Goal: Check status: Check status

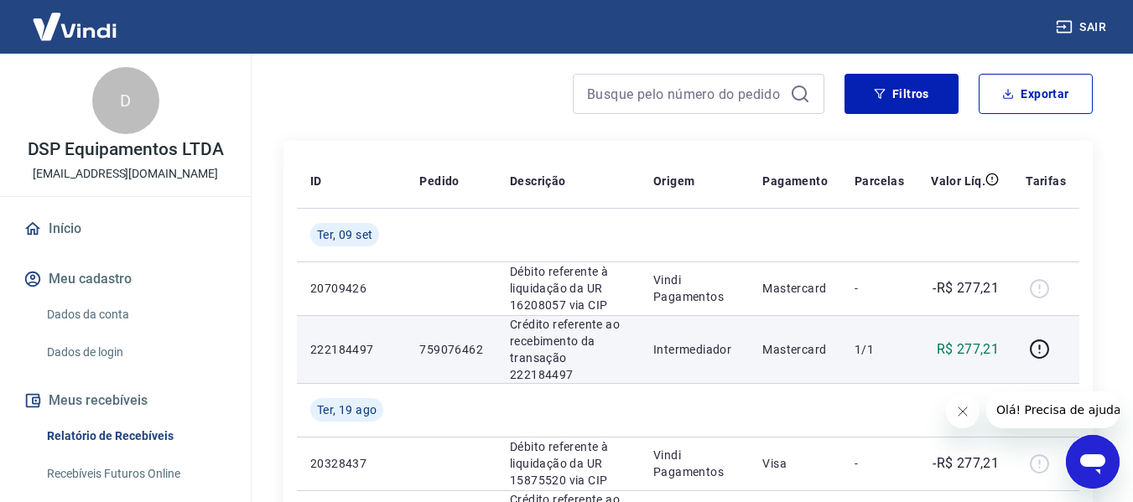
scroll to position [168, 0]
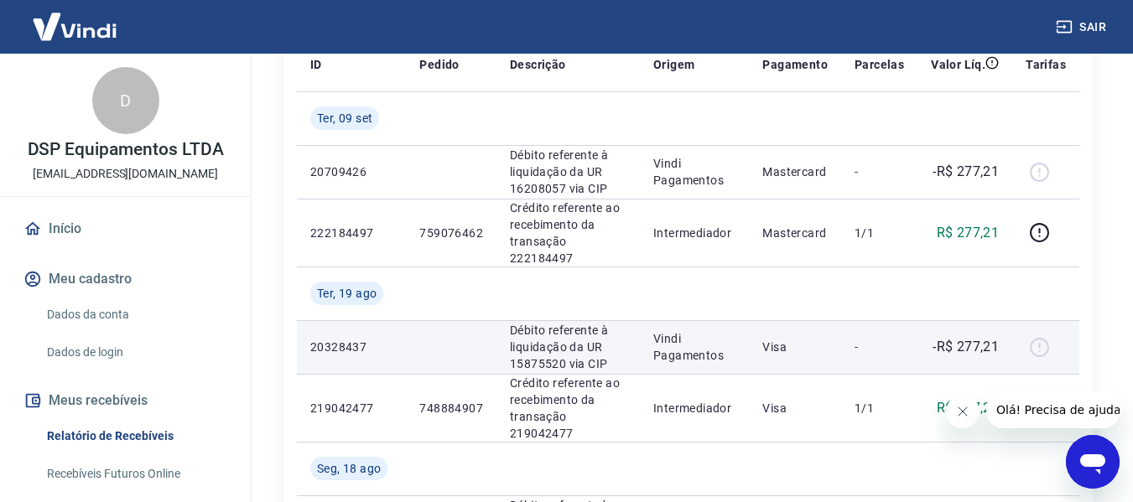
scroll to position [168, 0]
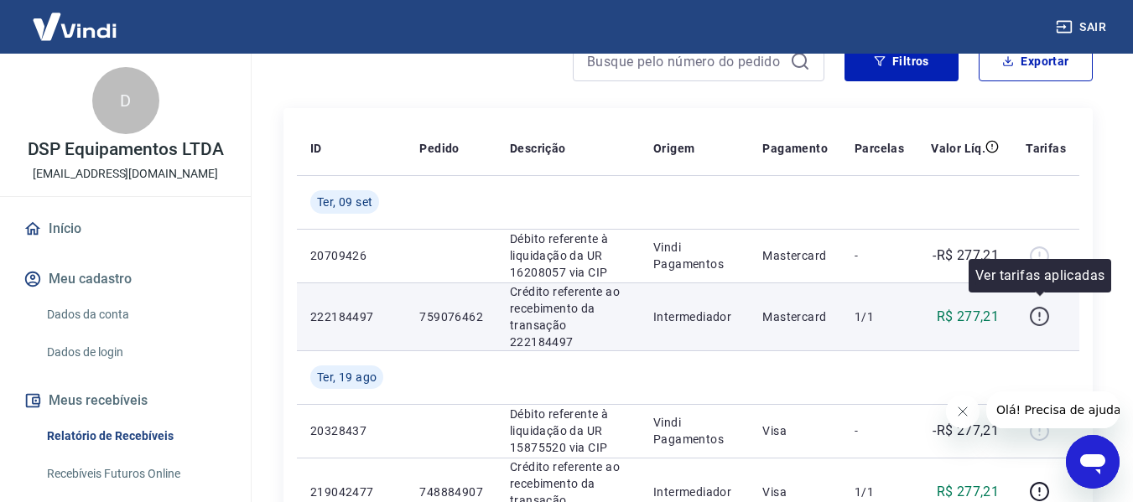
click at [1037, 312] on icon "button" at bounding box center [1039, 316] width 21 height 21
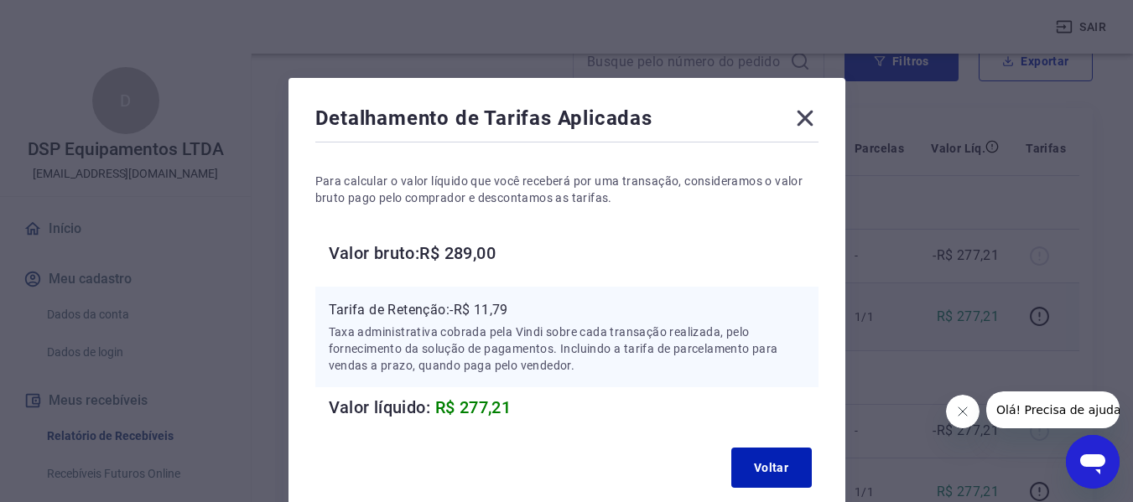
scroll to position [0, 0]
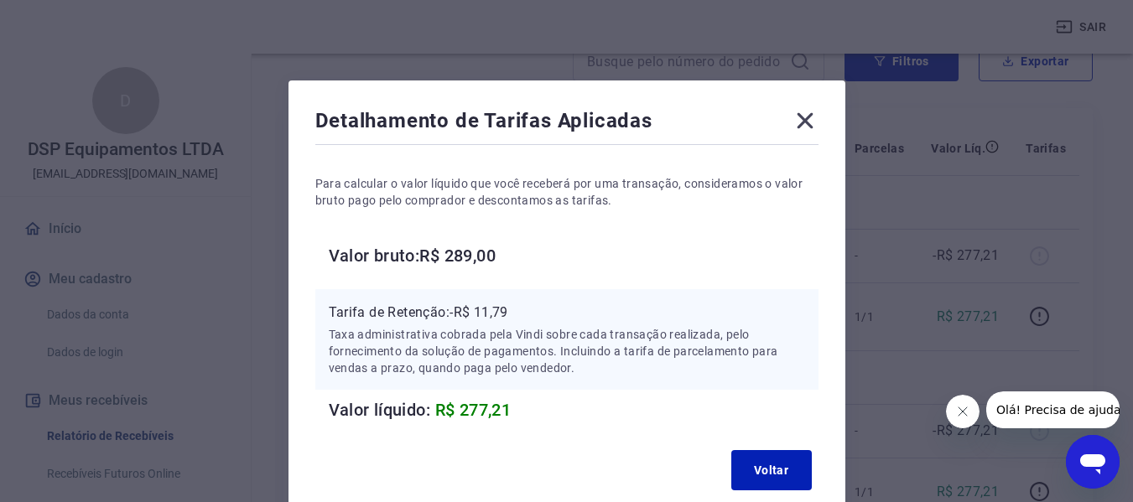
click at [809, 117] on icon at bounding box center [805, 121] width 16 height 16
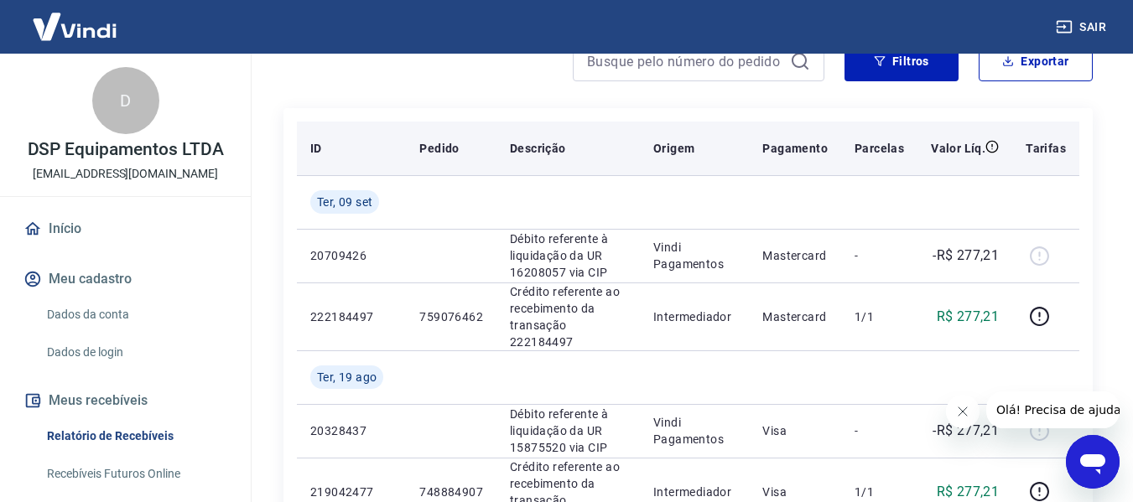
scroll to position [84, 0]
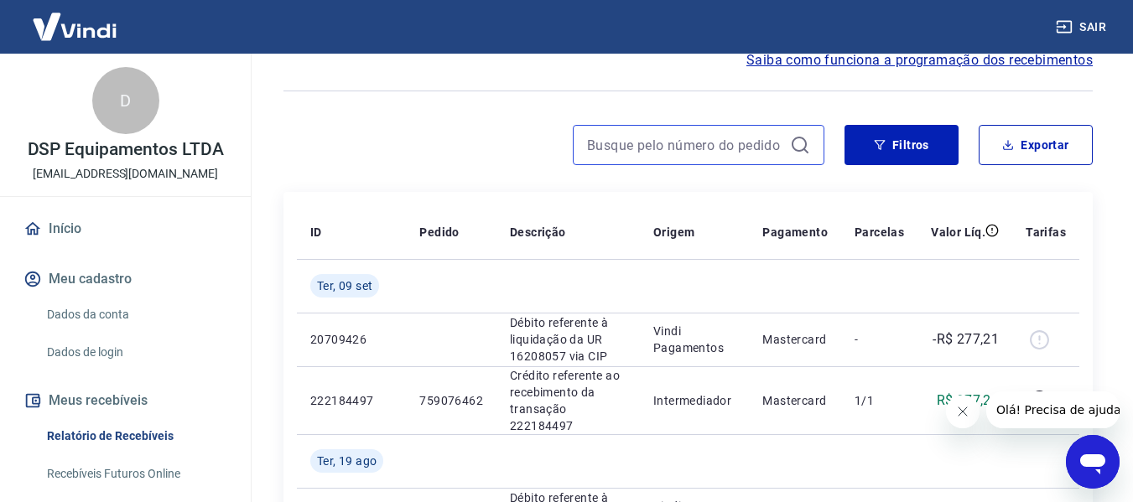
click at [720, 152] on input at bounding box center [685, 144] width 196 height 25
paste input "758900179"
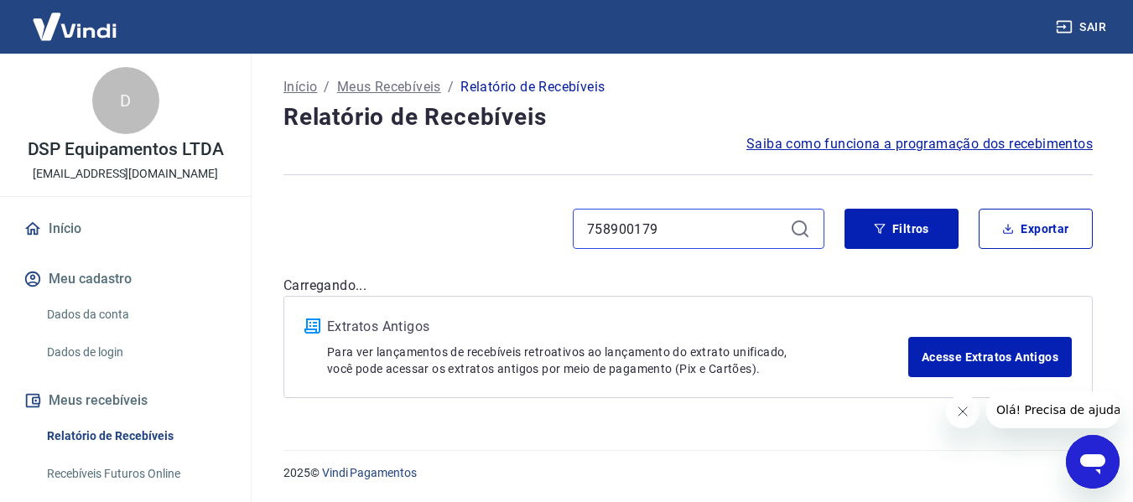
type input "758900179"
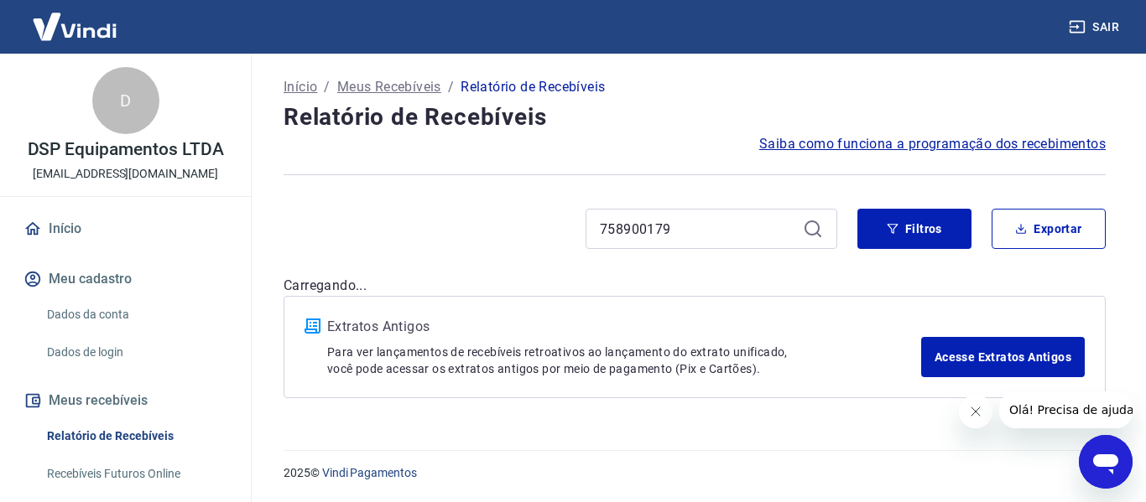
drag, startPoint x: 816, startPoint y: 143, endPoint x: 807, endPoint y: 147, distance: 9.8
click at [814, 143] on span "Saiba como funciona a programação dos recebimentos" at bounding box center [932, 144] width 346 height 20
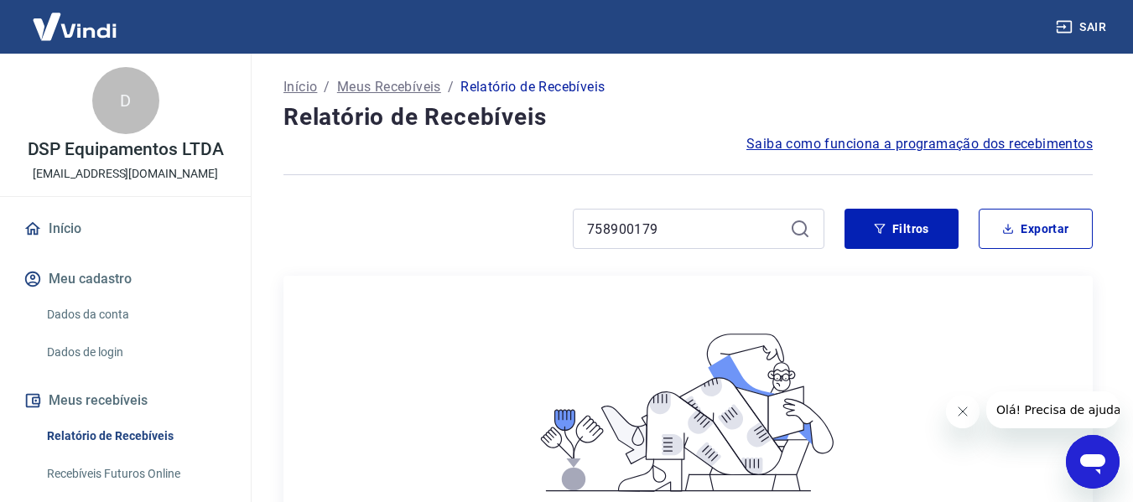
click at [800, 231] on icon at bounding box center [800, 229] width 20 height 20
click at [798, 221] on icon at bounding box center [800, 229] width 20 height 20
drag, startPoint x: 675, startPoint y: 212, endPoint x: 677, endPoint y: 227, distance: 15.2
click at [675, 211] on div "758900179" at bounding box center [699, 229] width 252 height 40
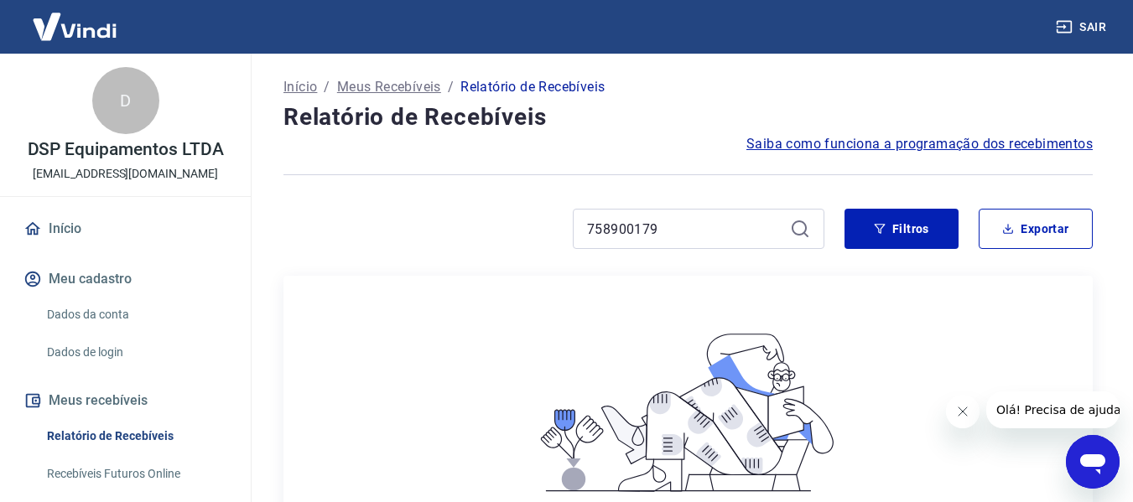
click at [681, 242] on div "758900179" at bounding box center [699, 229] width 252 height 40
click at [662, 230] on input "758900179" at bounding box center [685, 228] width 196 height 25
click at [796, 229] on icon at bounding box center [800, 229] width 20 height 20
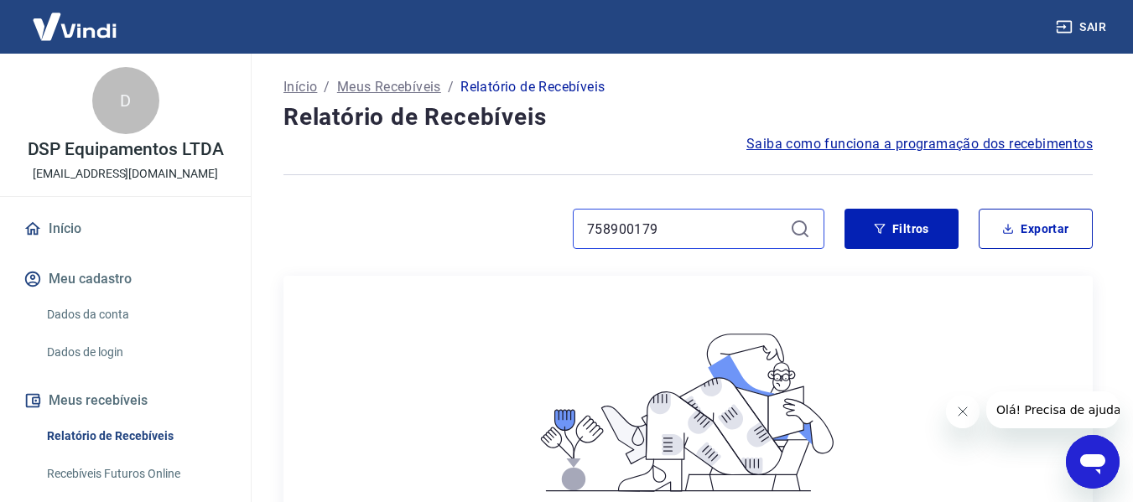
drag, startPoint x: 712, startPoint y: 230, endPoint x: 497, endPoint y: 235, distance: 214.7
click at [501, 235] on div "758900179" at bounding box center [553, 229] width 541 height 40
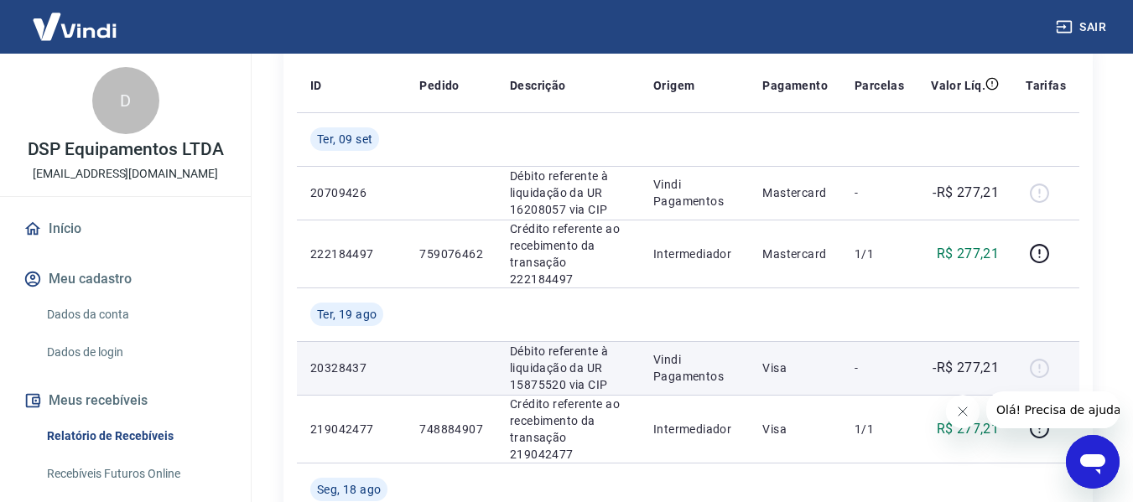
scroll to position [252, 0]
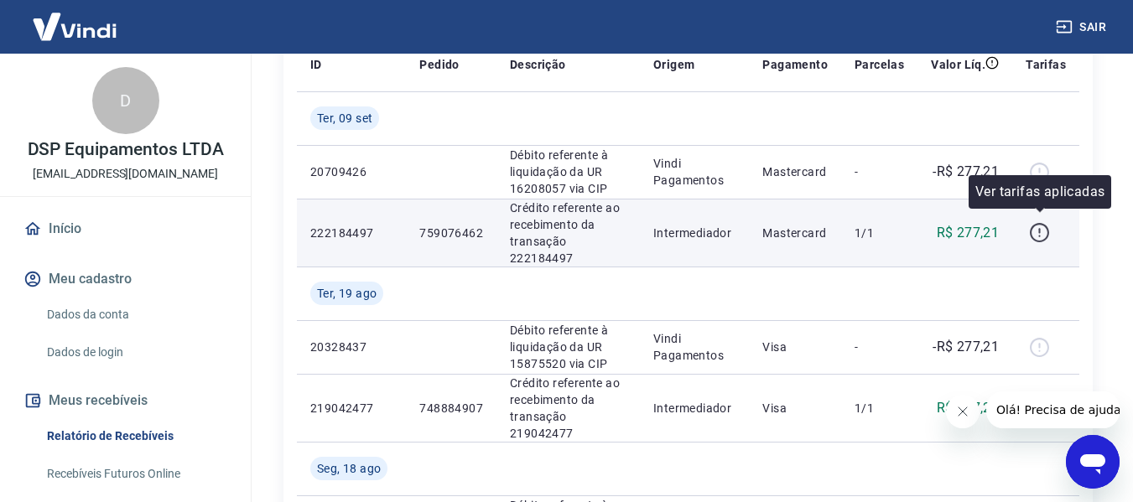
click at [1037, 222] on icon "button" at bounding box center [1039, 232] width 21 height 21
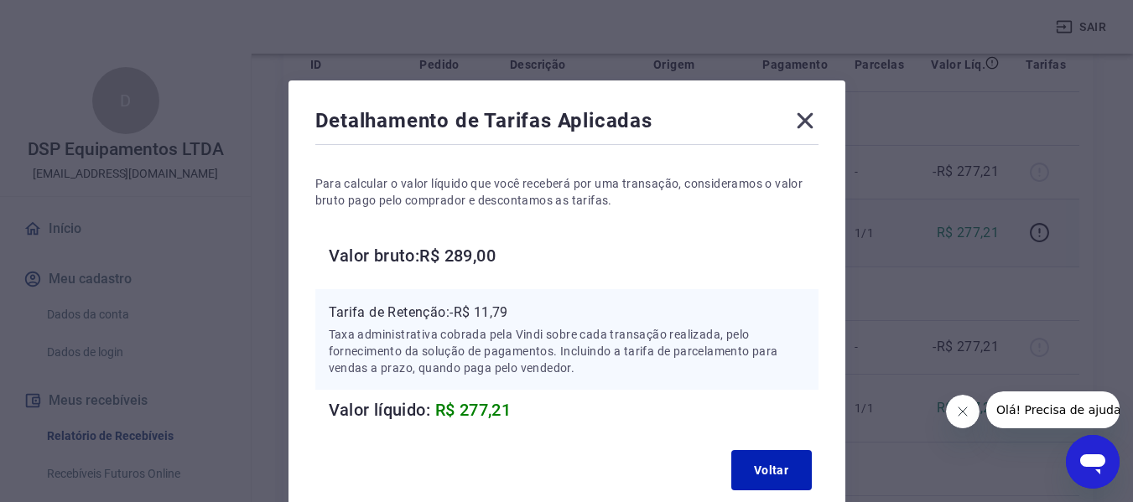
scroll to position [84, 0]
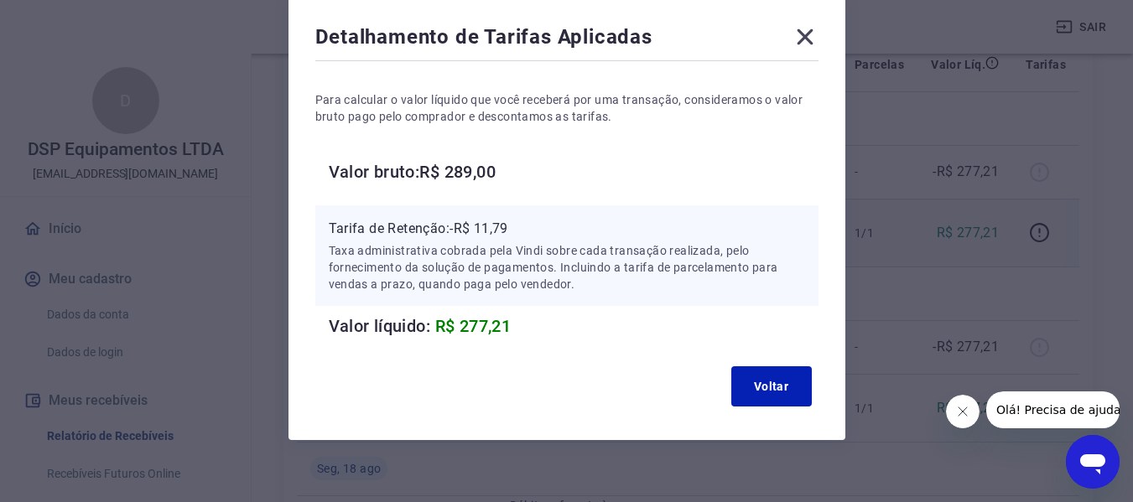
click at [798, 32] on icon at bounding box center [805, 37] width 16 height 16
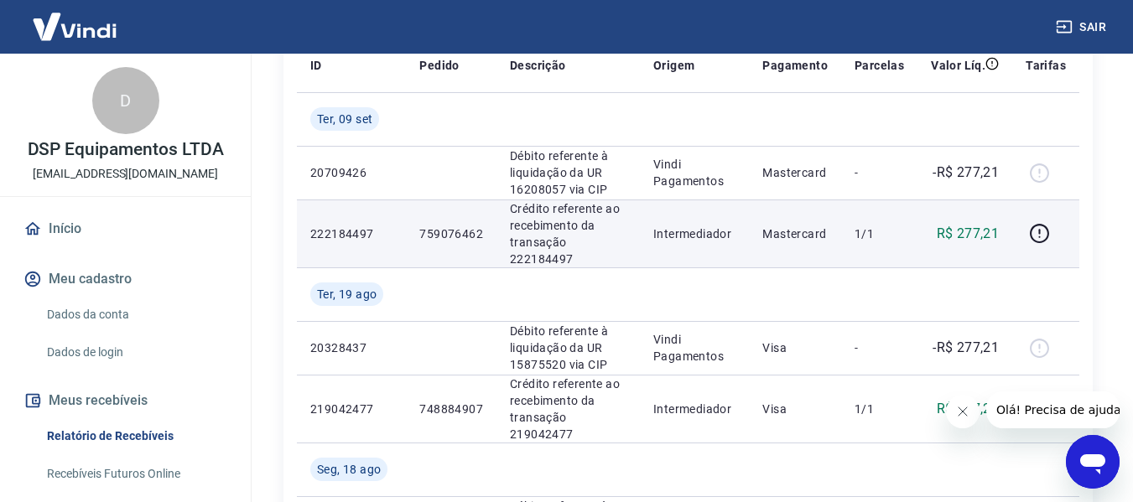
scroll to position [252, 0]
click at [420, 225] on p "759076462" at bounding box center [451, 233] width 64 height 17
click at [337, 225] on p "222184497" at bounding box center [351, 233] width 82 height 17
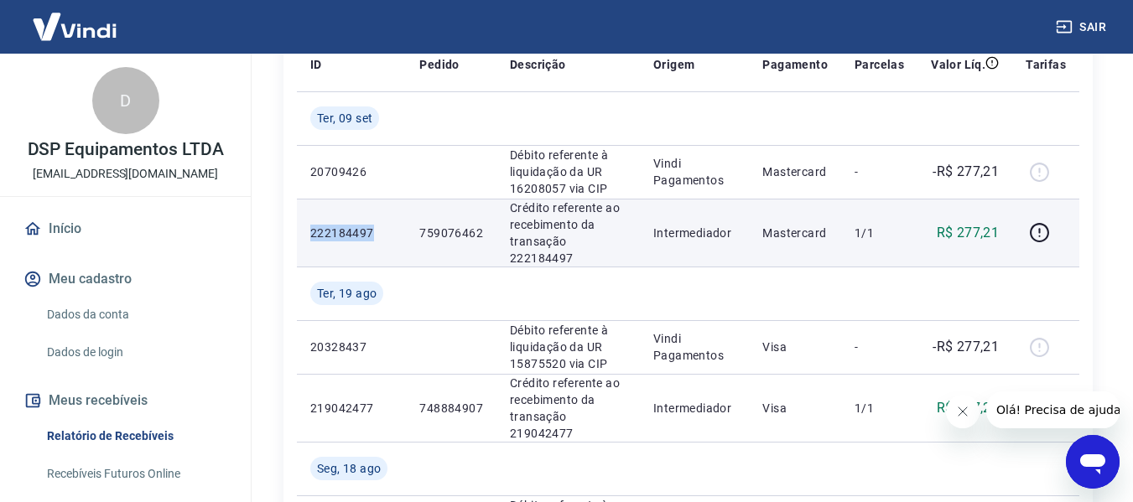
copy p "222184497"
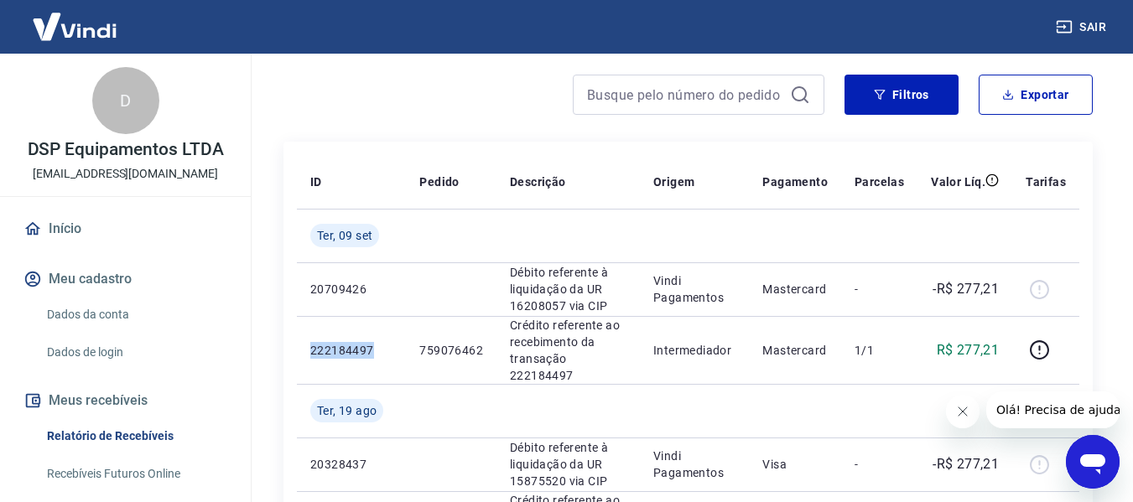
scroll to position [0, 0]
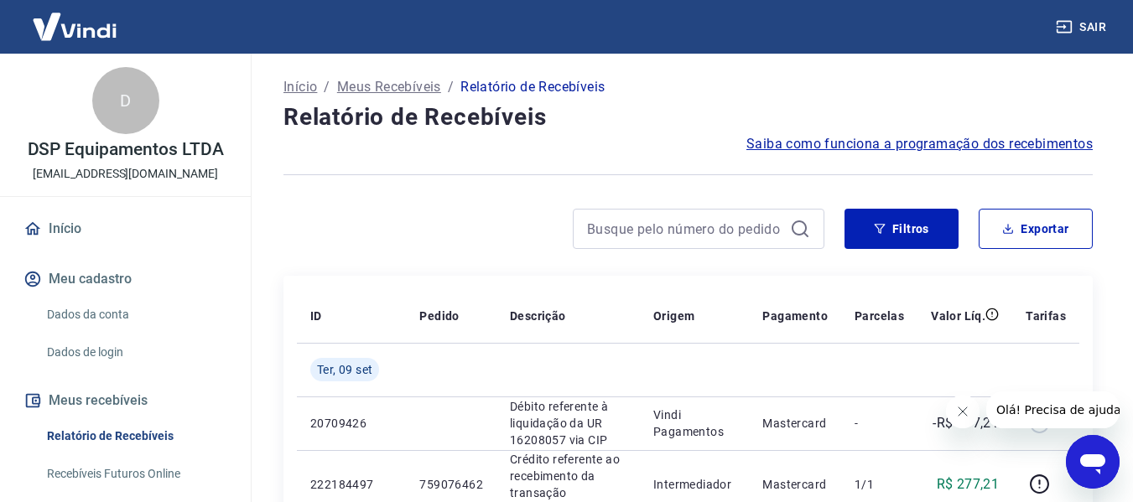
click at [647, 169] on div at bounding box center [687, 174] width 809 height 41
click at [631, 236] on input at bounding box center [685, 228] width 196 height 25
paste input "758900179"
type input "758900179"
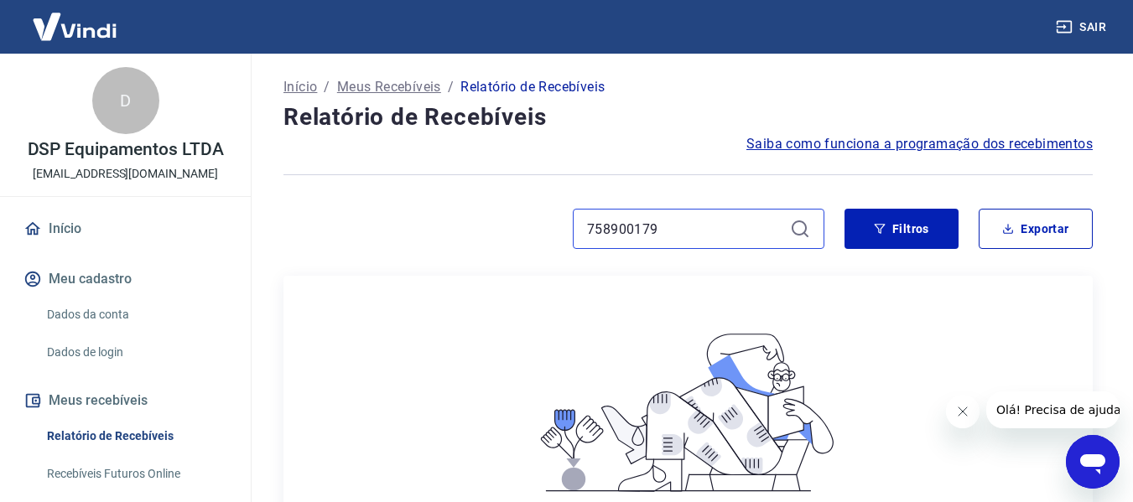
drag, startPoint x: 719, startPoint y: 233, endPoint x: 538, endPoint y: 233, distance: 180.3
click at [538, 233] on div "758900179" at bounding box center [553, 229] width 541 height 40
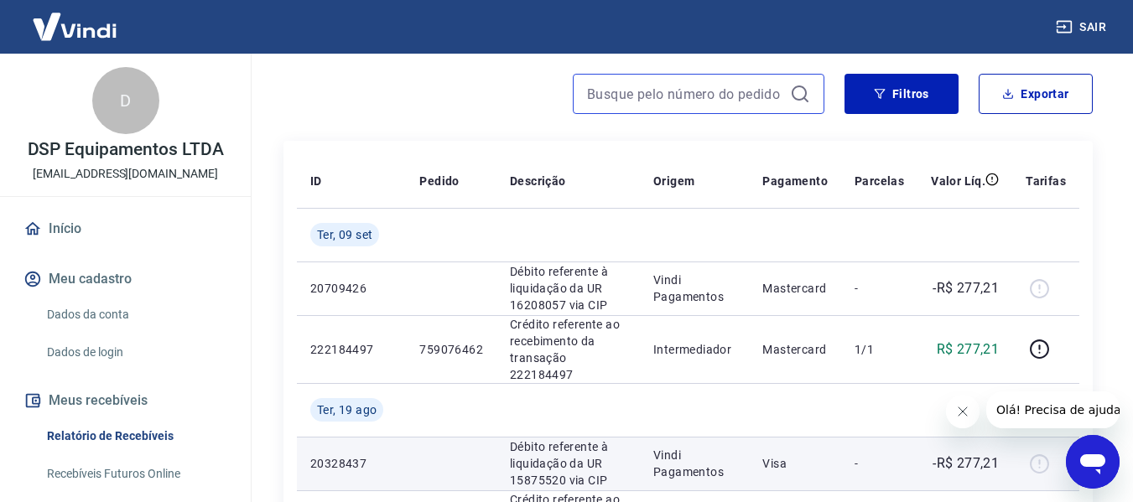
scroll to position [168, 0]
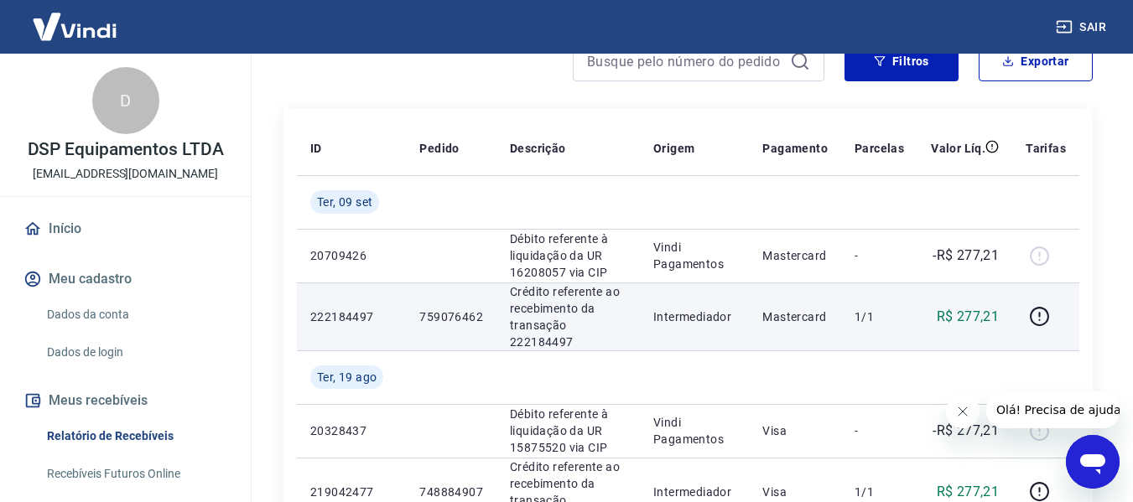
click at [436, 309] on p "759076462" at bounding box center [451, 317] width 64 height 17
